Goal: Task Accomplishment & Management: Complete application form

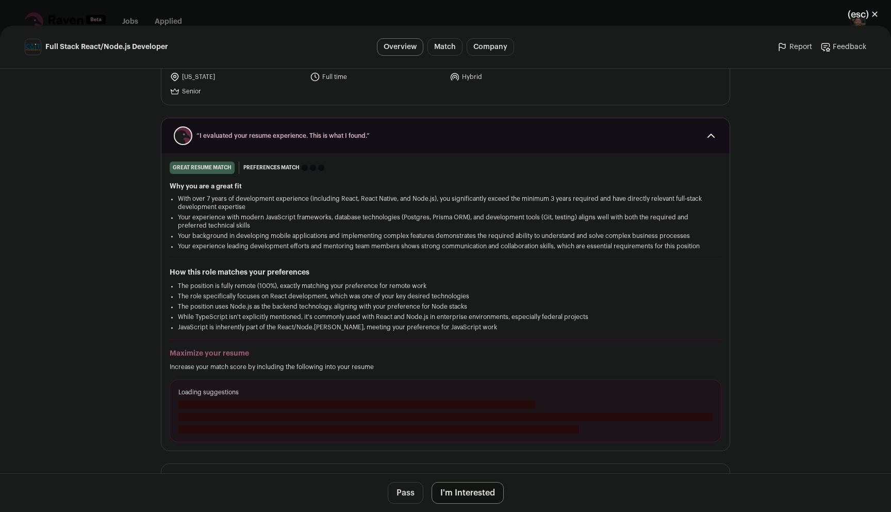
scroll to position [94, 0]
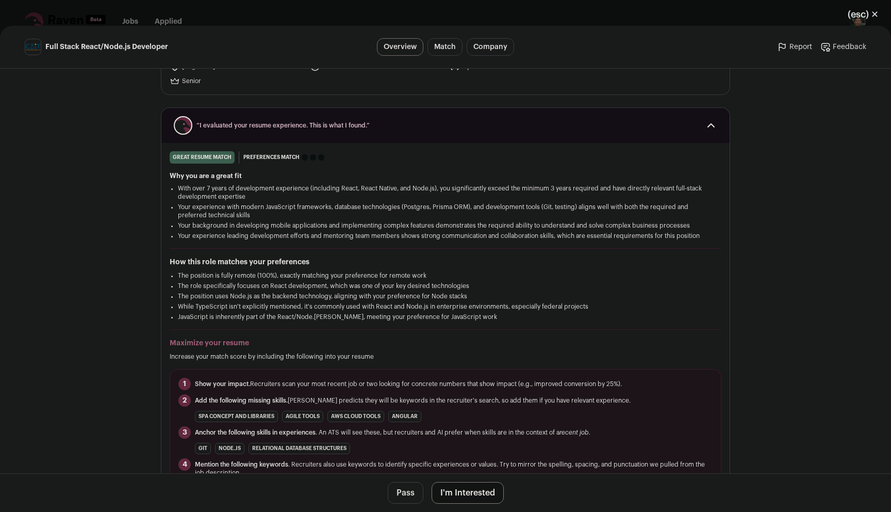
click at [467, 490] on button "I'm Interested" at bounding box center [468, 493] width 72 height 22
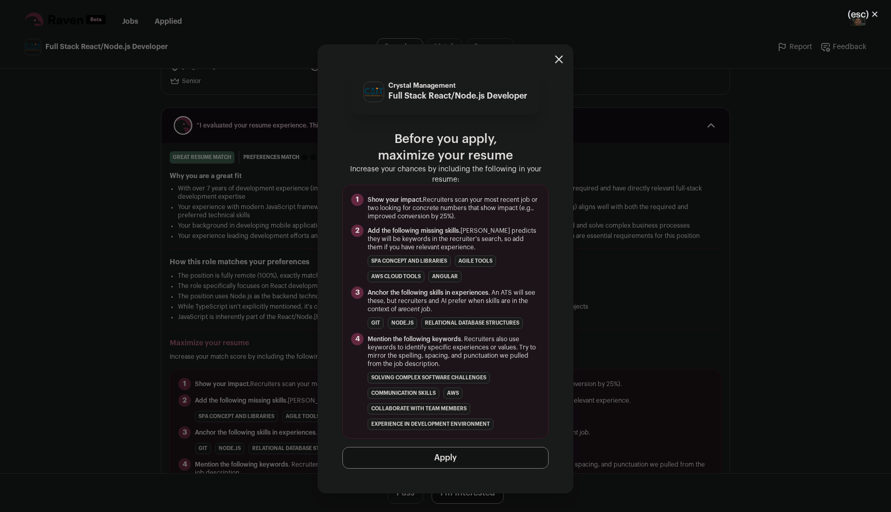
click at [475, 457] on button "Apply" at bounding box center [445, 458] width 206 height 22
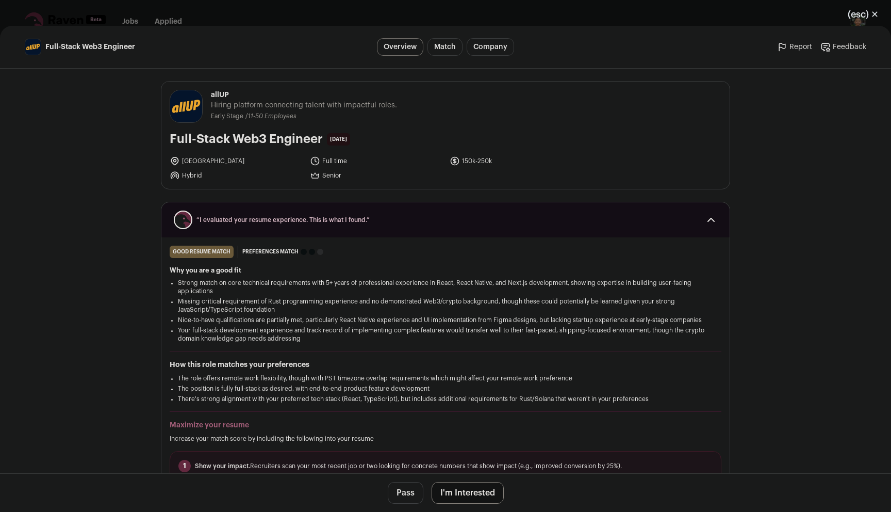
click at [461, 494] on button "I'm Interested" at bounding box center [468, 493] width 72 height 22
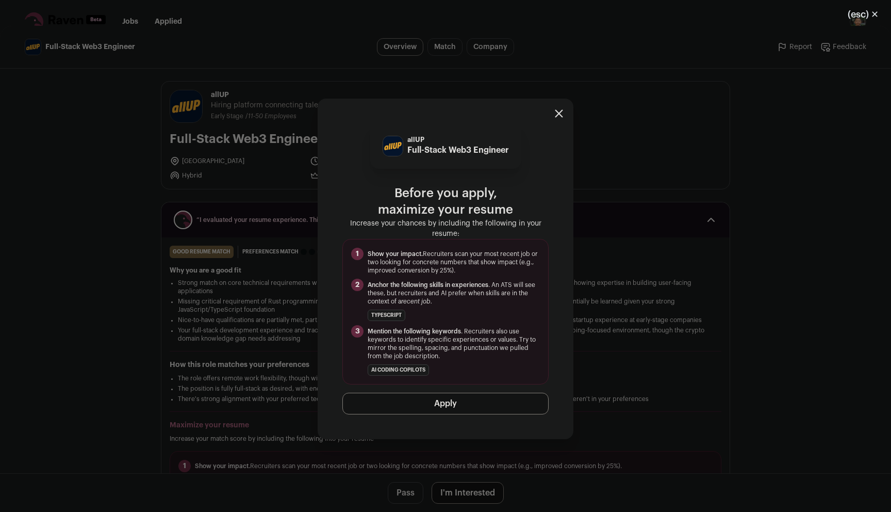
click at [493, 415] on div "allUP Full-Stack Web3 Engineer Before you apply, maximize your resume Increase …" at bounding box center [446, 268] width 256 height 340
click at [502, 405] on button "Apply" at bounding box center [445, 403] width 206 height 22
